Goal: Information Seeking & Learning: Learn about a topic

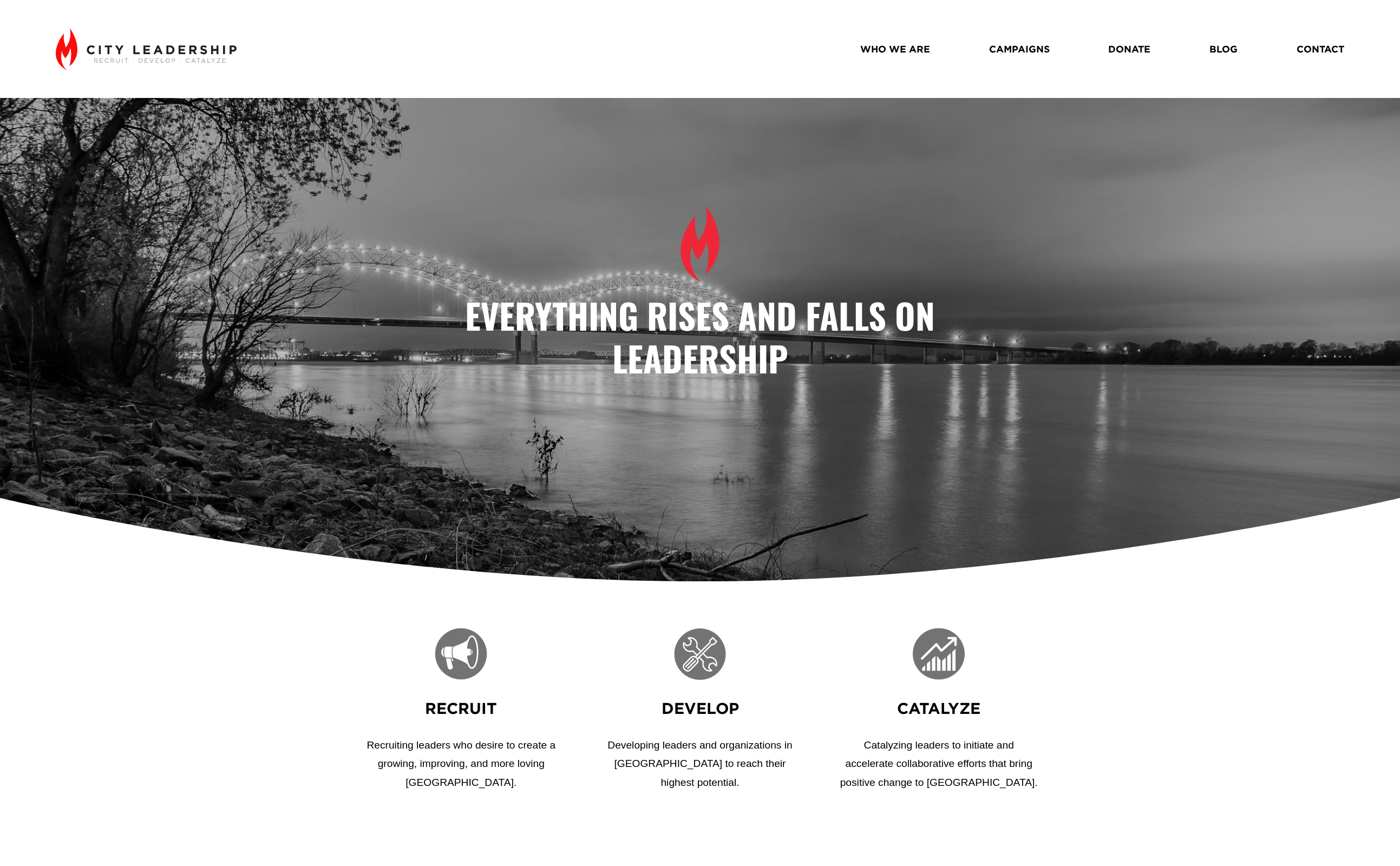
click at [905, 53] on link "WHO WE ARE" at bounding box center [895, 48] width 70 height 19
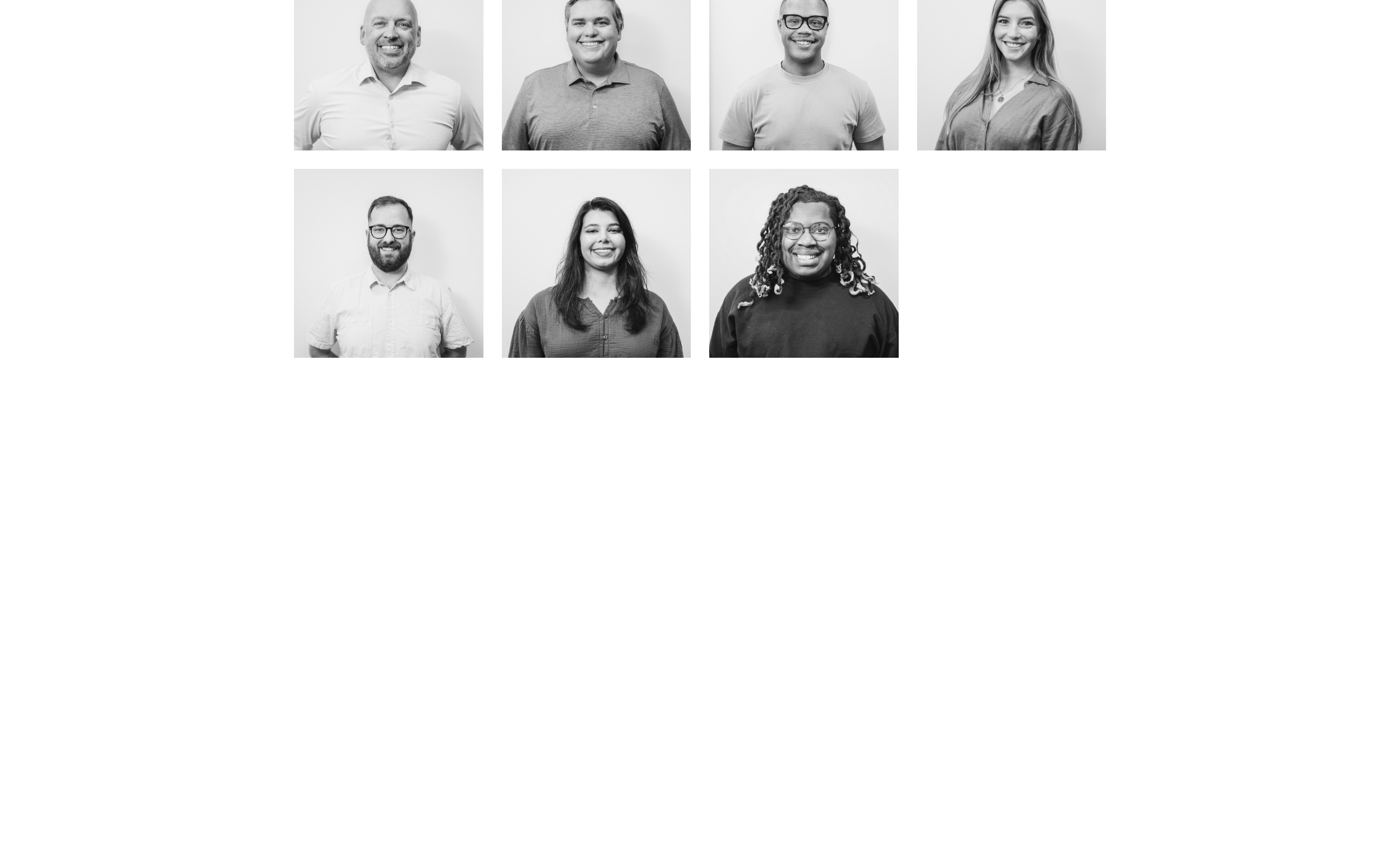
scroll to position [1153, 0]
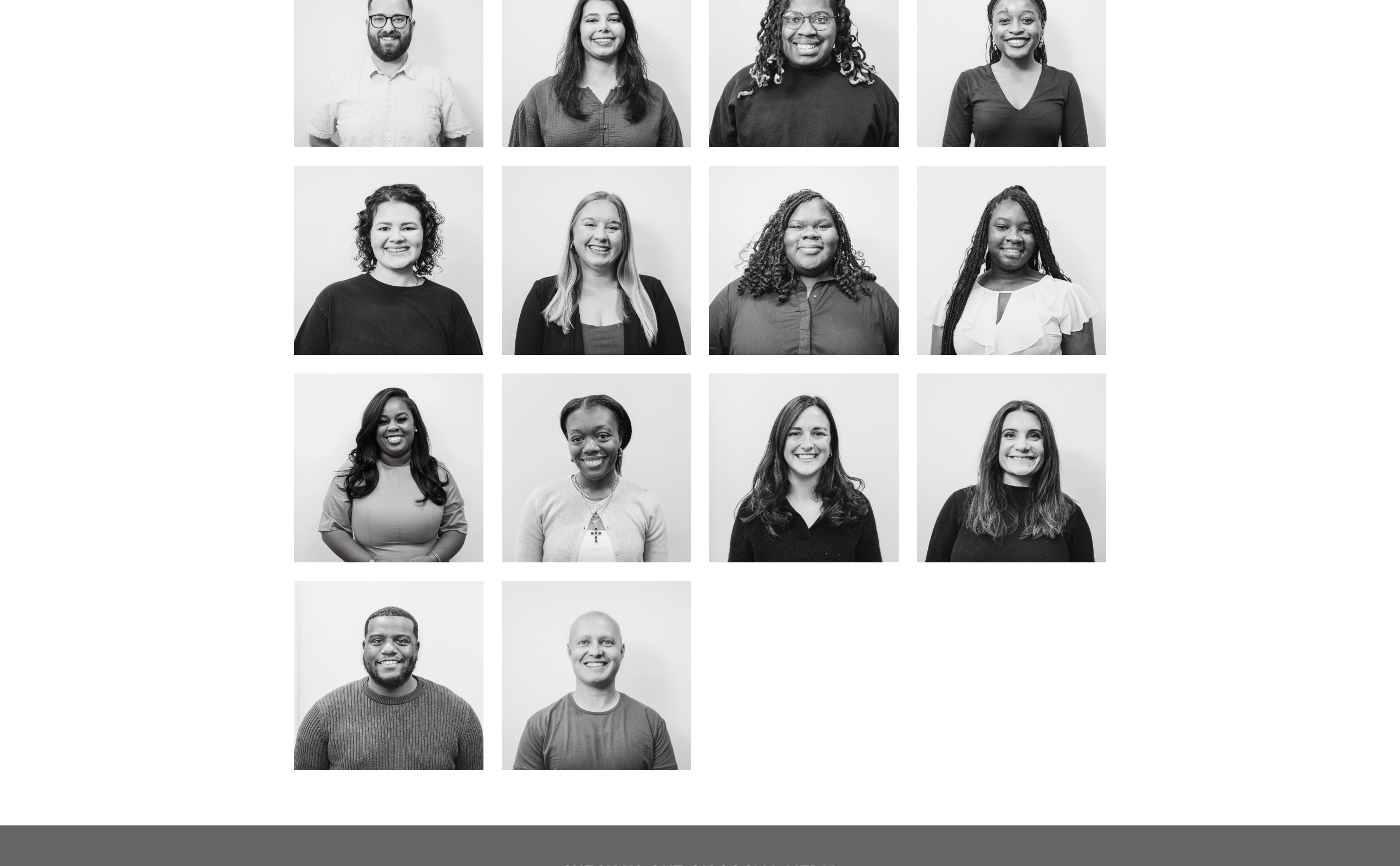
click at [814, 419] on div at bounding box center [803, 468] width 190 height 190
click at [809, 503] on link "about me" at bounding box center [804, 491] width 87 height 29
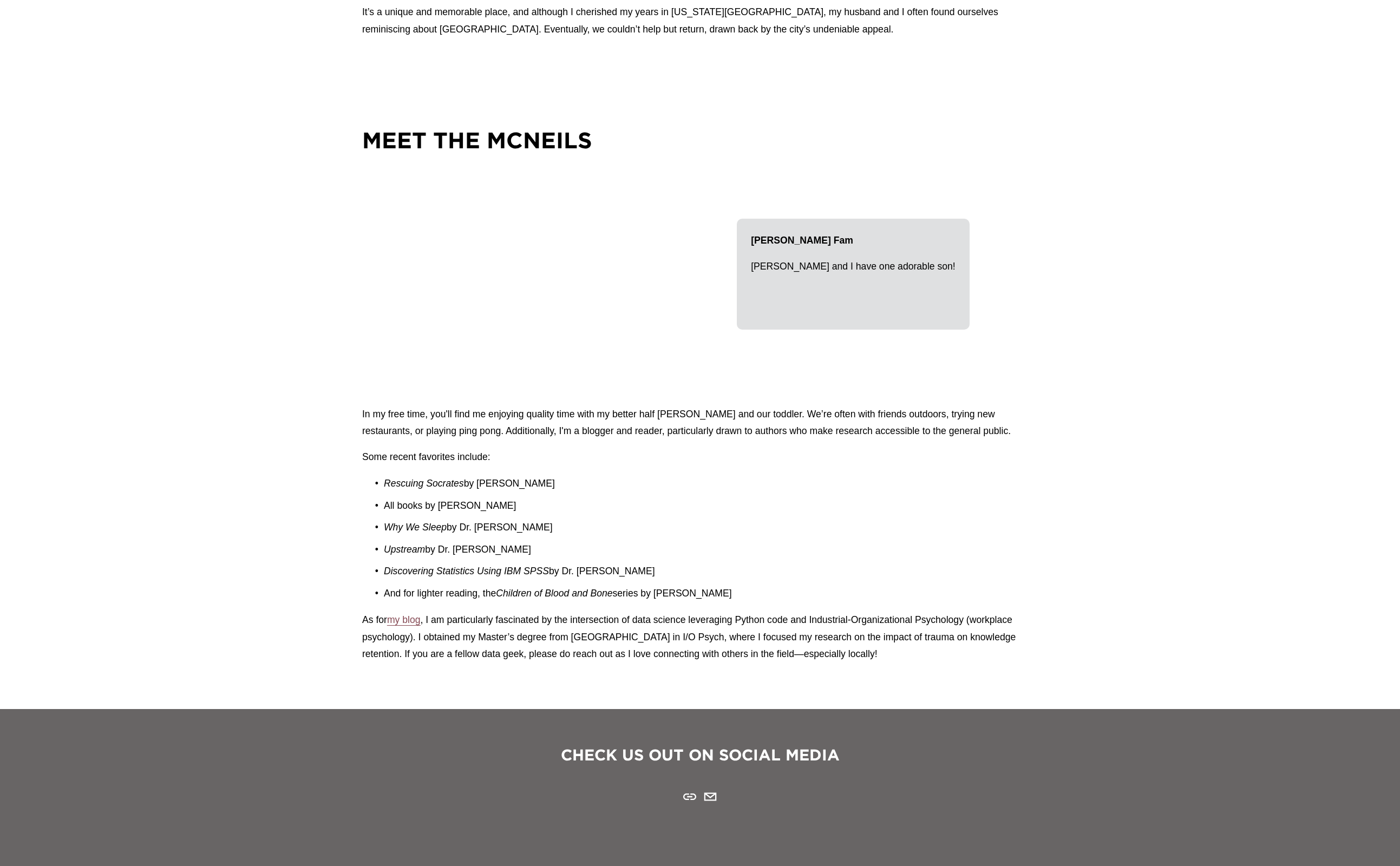
scroll to position [1302, 0]
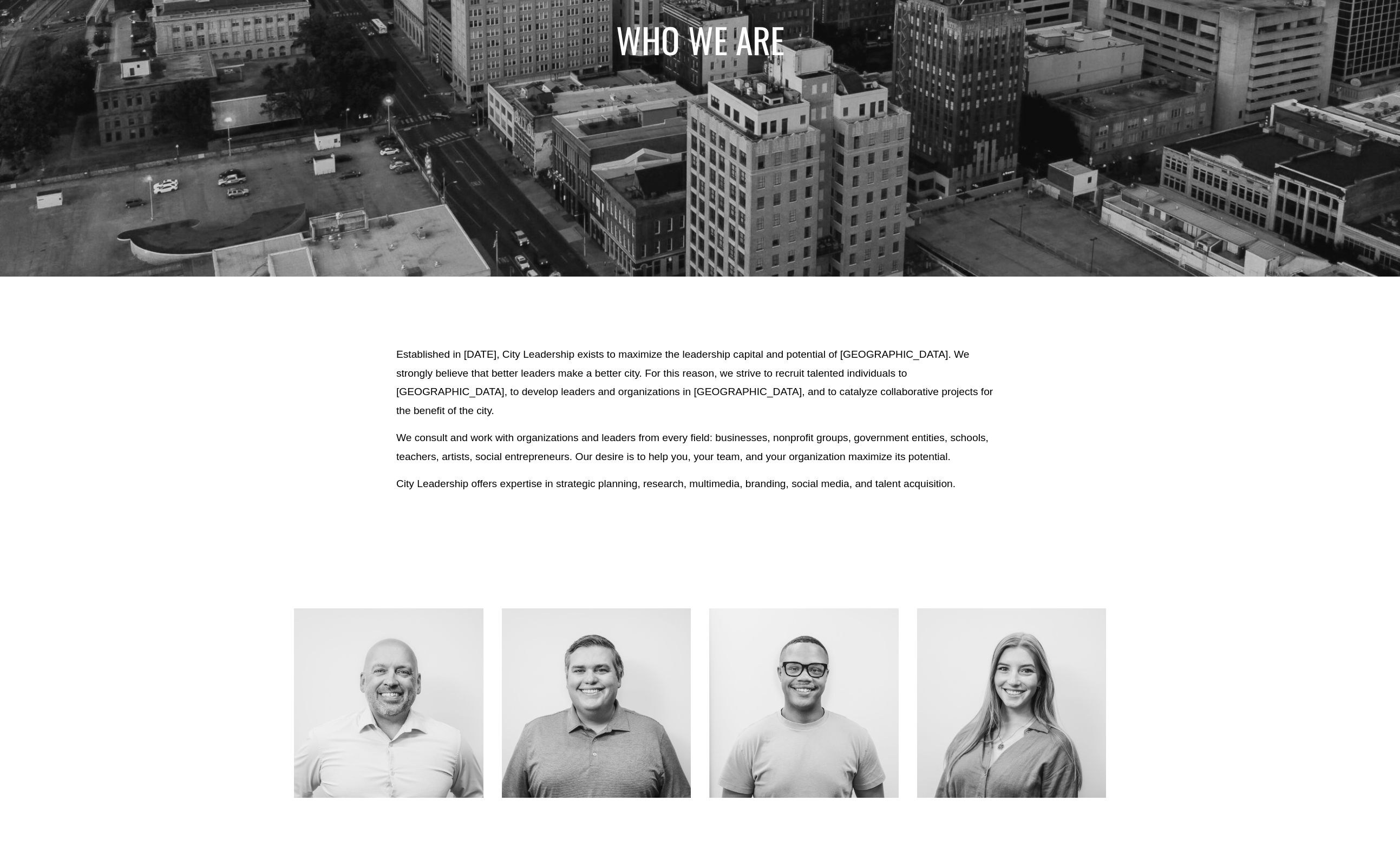
scroll to position [419, 0]
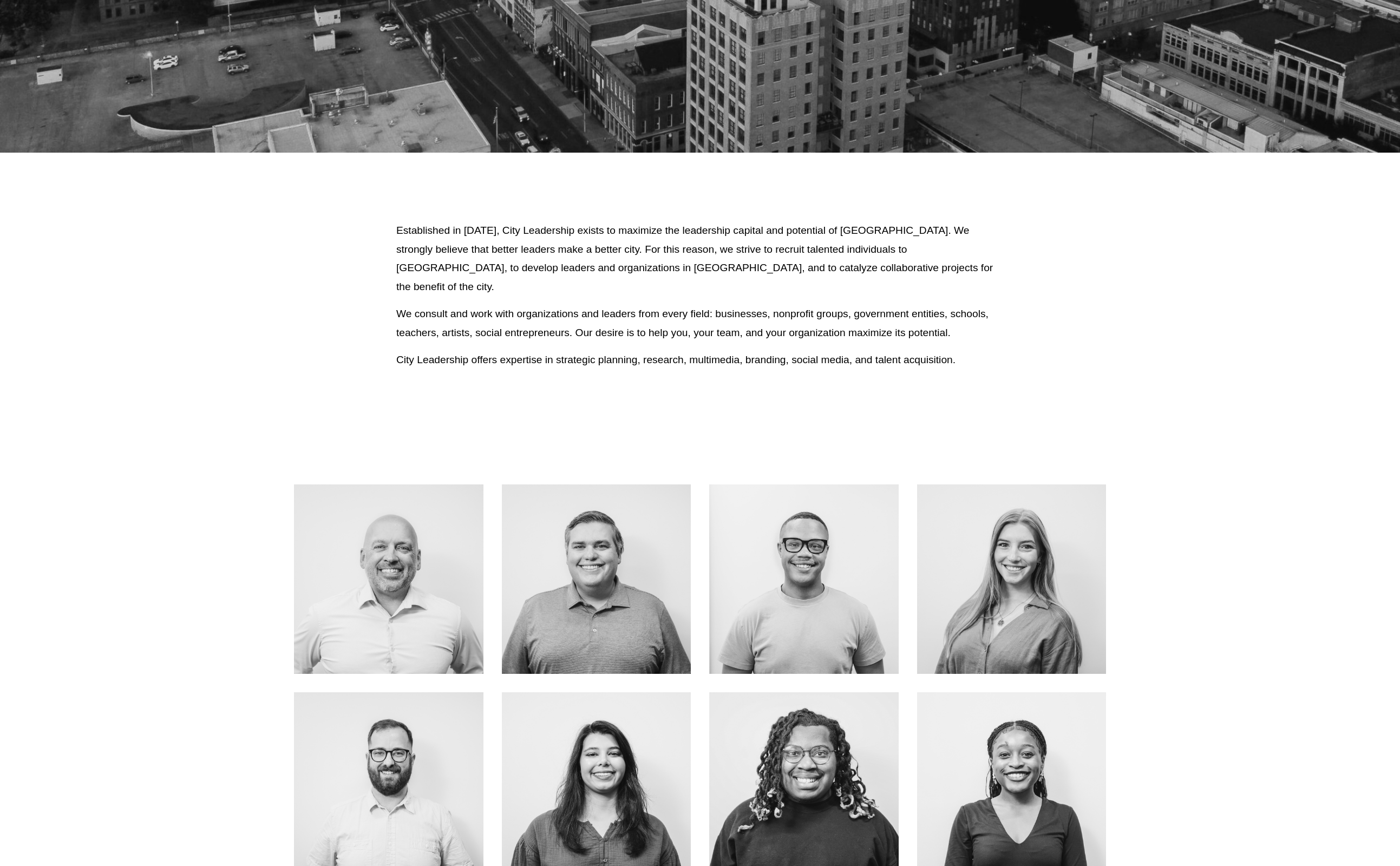
click at [382, 598] on link "About Me" at bounding box center [388, 604] width 87 height 29
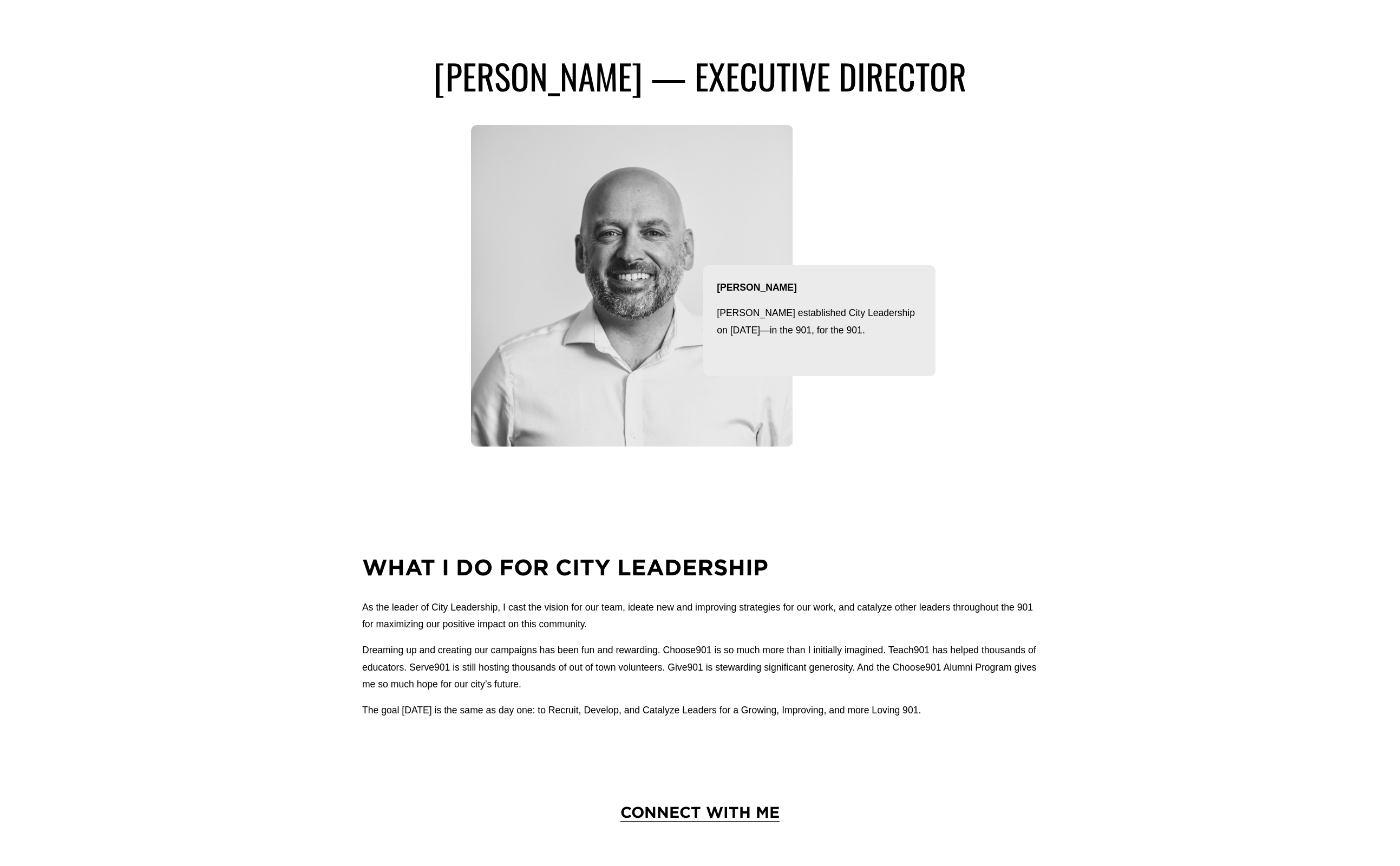
scroll to position [71, 0]
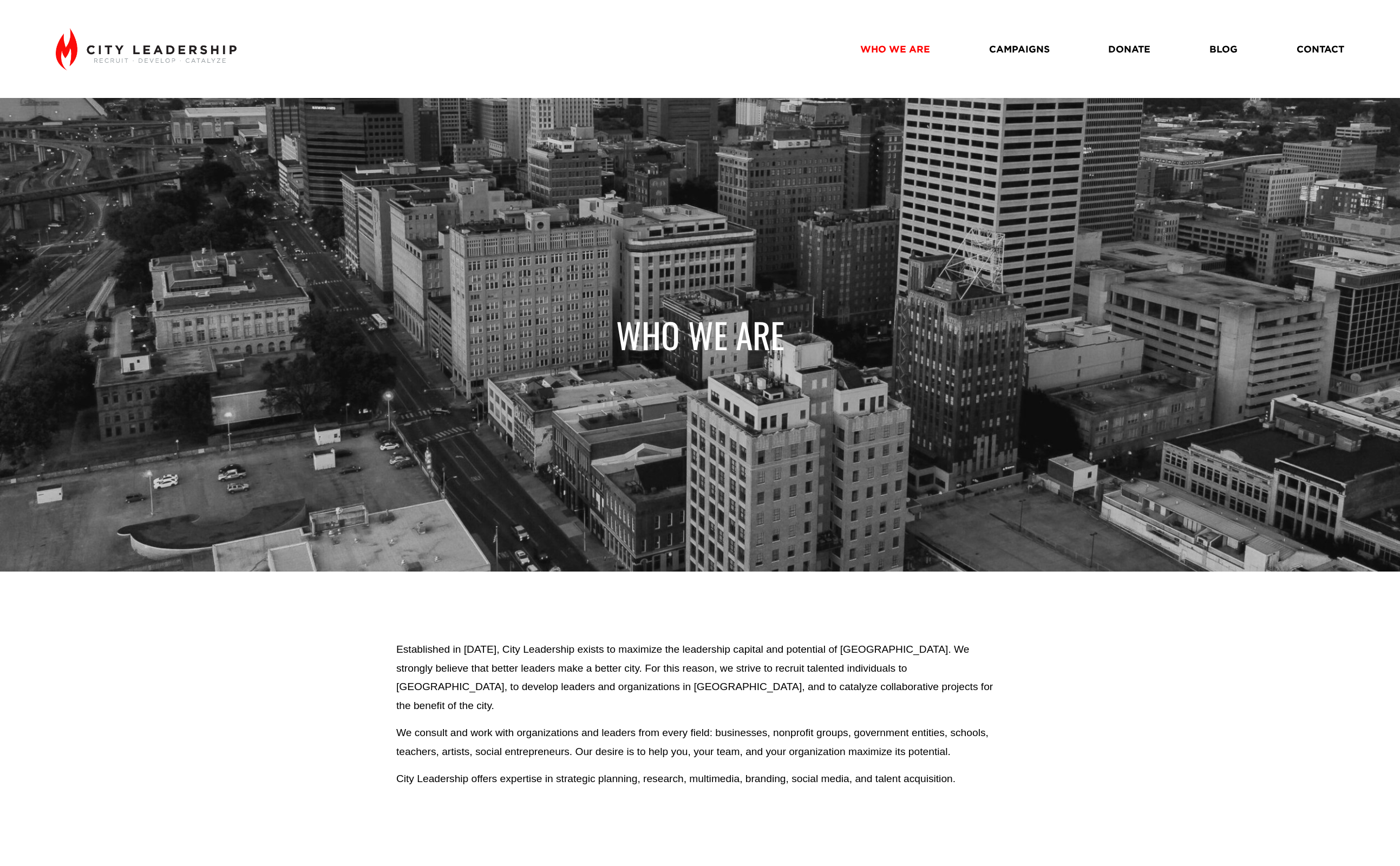
scroll to position [419, 0]
